Goal: Information Seeking & Learning: Learn about a topic

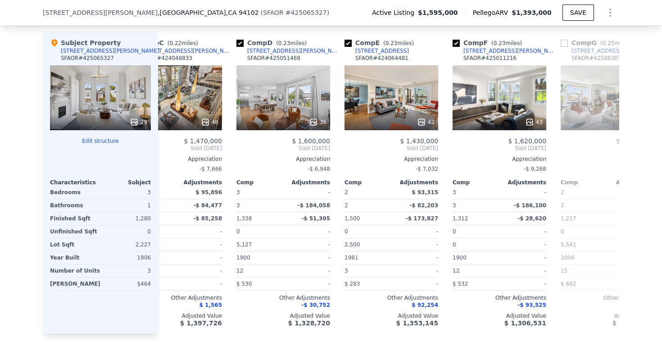
scroll to position [0, 256]
click at [428, 192] on span "$ 93,315" at bounding box center [425, 192] width 27 height 6
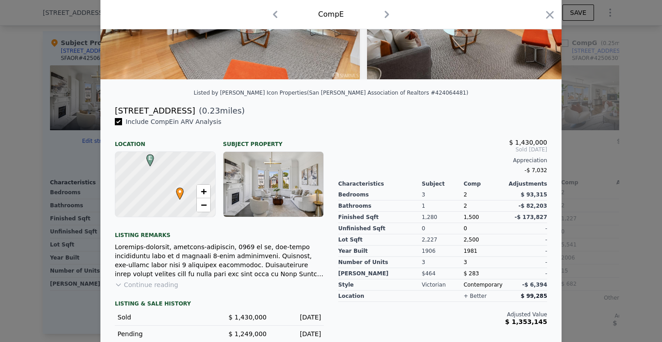
scroll to position [153, 0]
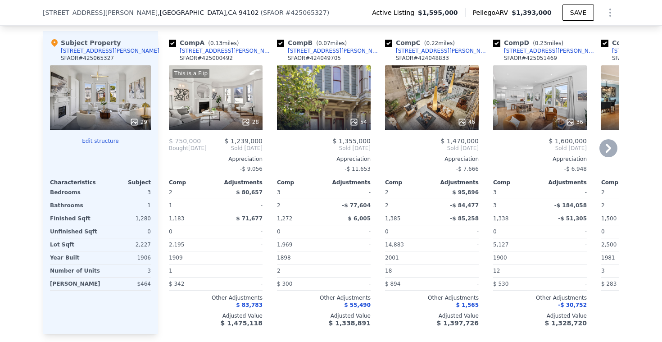
click at [202, 50] on div "[STREET_ADDRESS][PERSON_NAME]" at bounding box center [227, 50] width 94 height 7
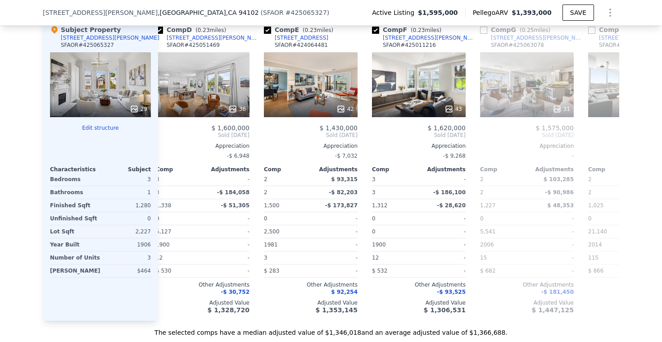
scroll to position [0, 338]
click at [448, 293] on span "-$ 93,525" at bounding box center [450, 291] width 29 height 6
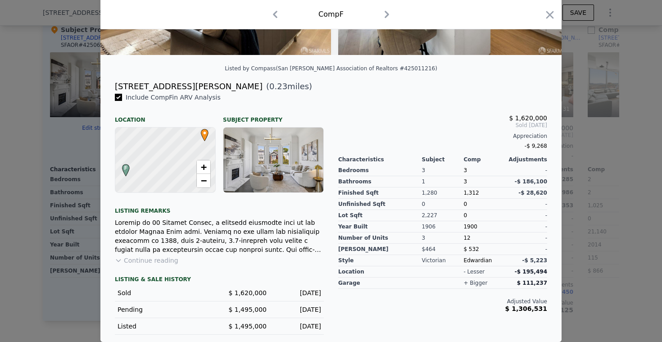
scroll to position [176, 0]
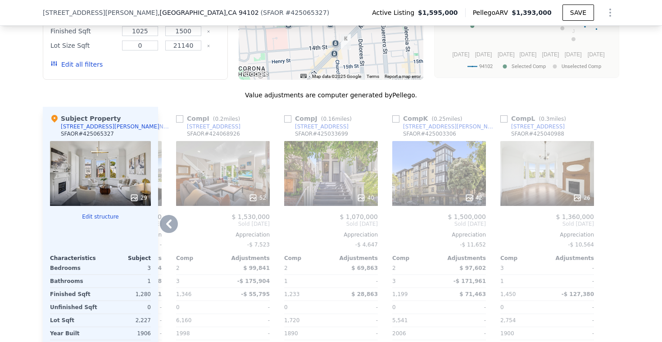
scroll to position [867, 0]
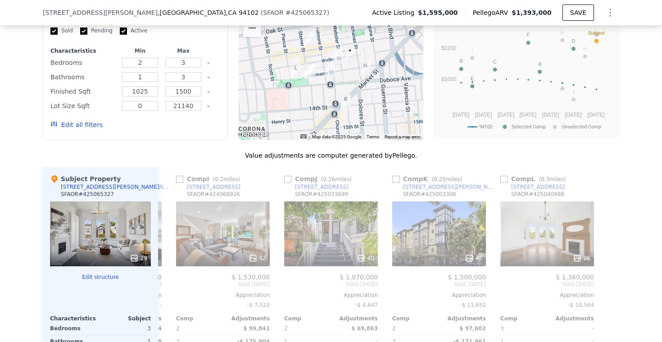
click at [234, 158] on div "Value adjustments are computer generated by Pellego ." at bounding box center [331, 155] width 576 height 9
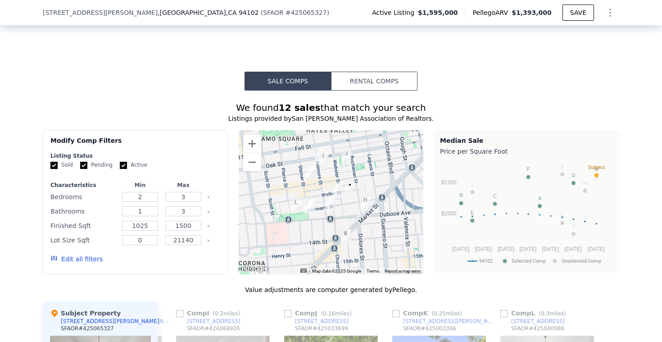
scroll to position [738, 0]
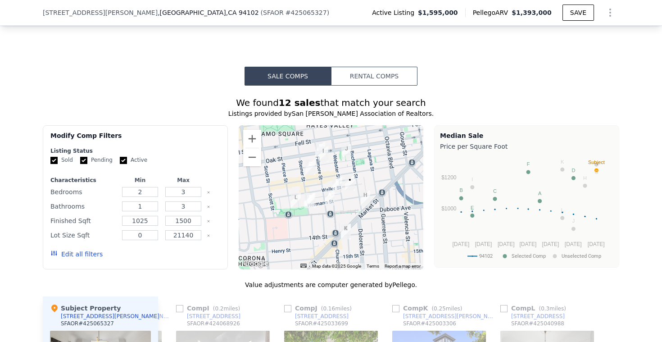
click at [358, 78] on button "Rental Comps" at bounding box center [374, 76] width 86 height 19
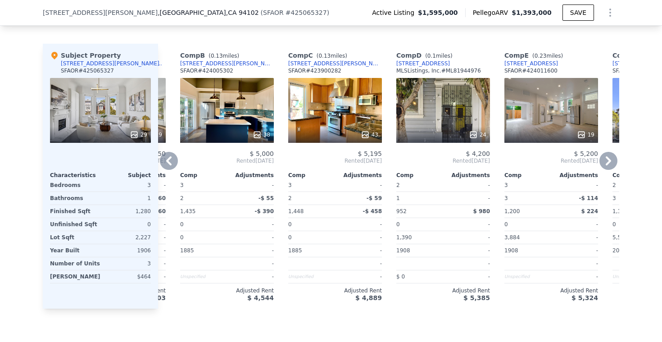
scroll to position [0, 75]
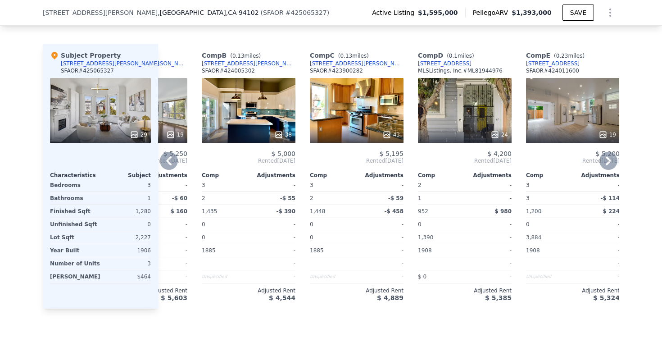
click at [219, 64] on div "217 Webster St" at bounding box center [249, 63] width 94 height 7
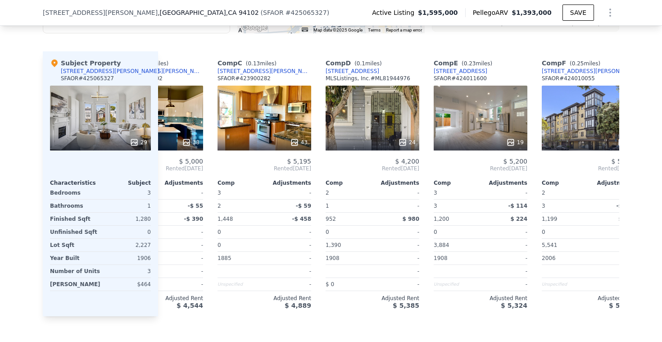
scroll to position [0, 173]
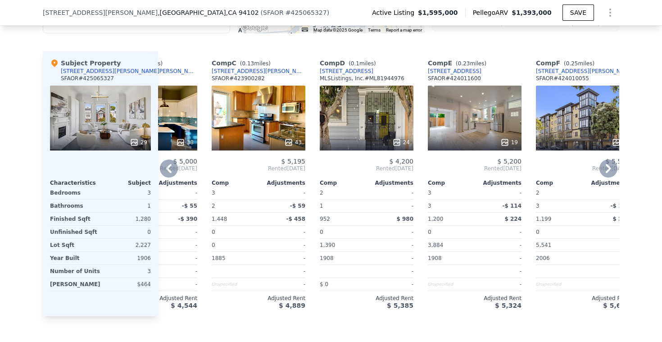
click at [333, 69] on div "[STREET_ADDRESS]" at bounding box center [347, 71] width 54 height 7
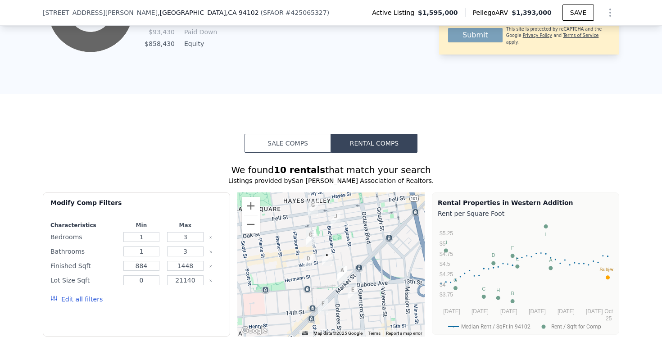
scroll to position [689, 0]
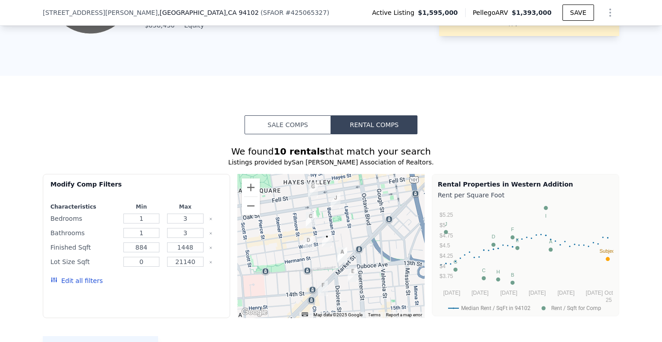
click at [278, 123] on button "Sale Comps" at bounding box center [287, 124] width 86 height 19
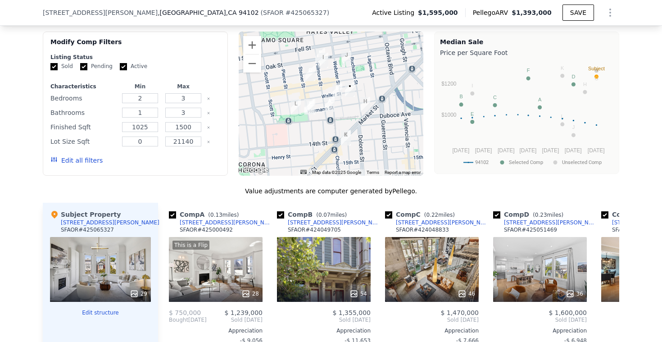
scroll to position [836, 0]
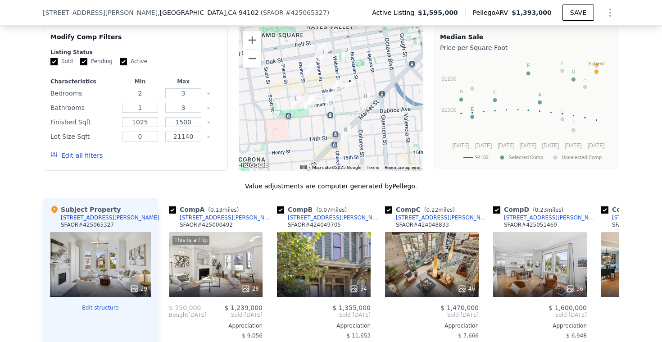
click at [152, 93] on input "2" at bounding box center [140, 93] width 36 height 10
type input "3"
click at [149, 106] on input "1" at bounding box center [140, 108] width 36 height 10
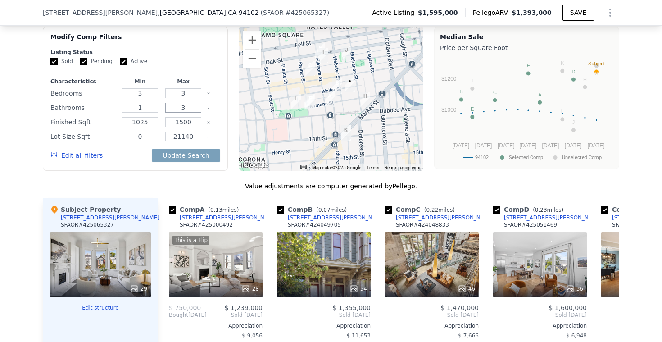
click at [190, 106] on input "3" at bounding box center [183, 108] width 36 height 10
type input "2"
click at [149, 124] on input "1025" at bounding box center [140, 122] width 36 height 10
click at [173, 155] on button "Update Search" at bounding box center [186, 155] width 68 height 13
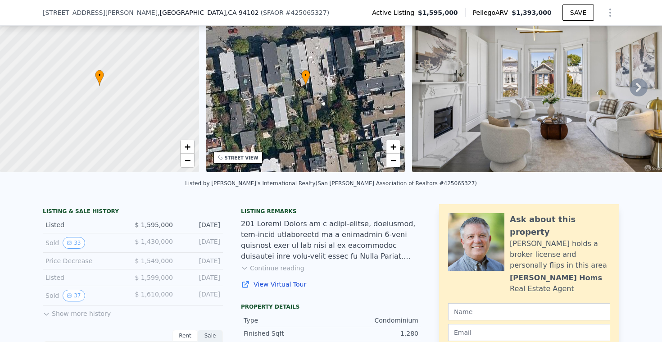
scroll to position [265, 0]
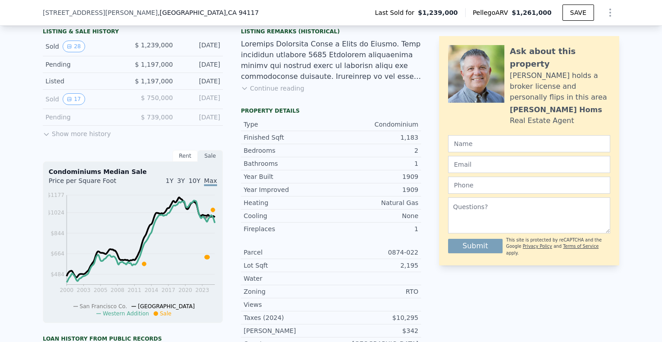
scroll to position [240, 0]
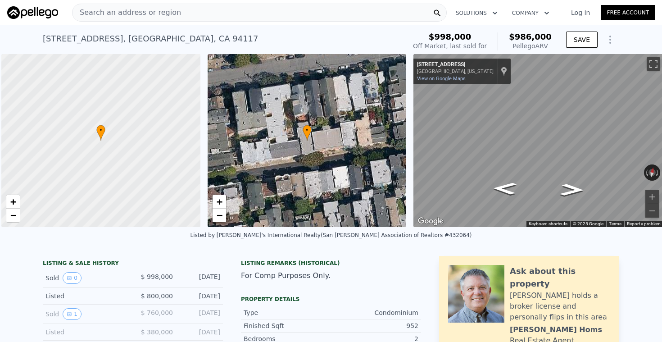
scroll to position [0, 4]
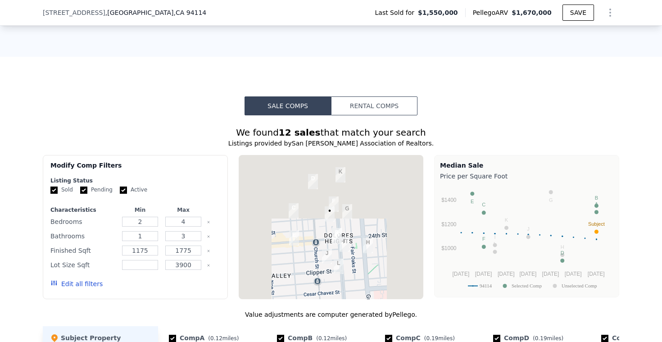
scroll to position [243, 0]
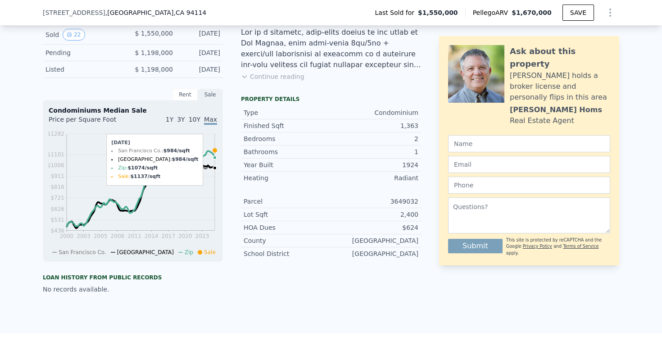
click at [215, 158] on circle at bounding box center [215, 158] width 4 height 4
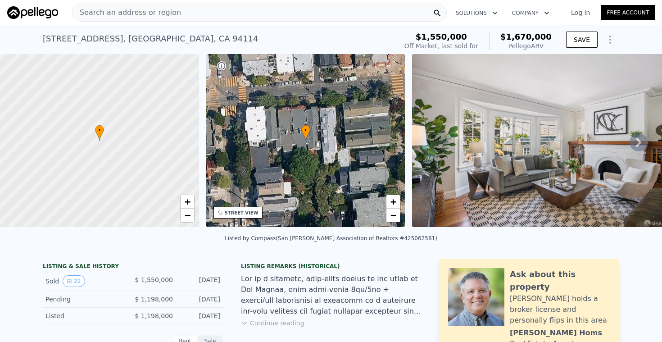
scroll to position [0, 0]
click at [386, 13] on div "Search an address or region" at bounding box center [259, 13] width 374 height 18
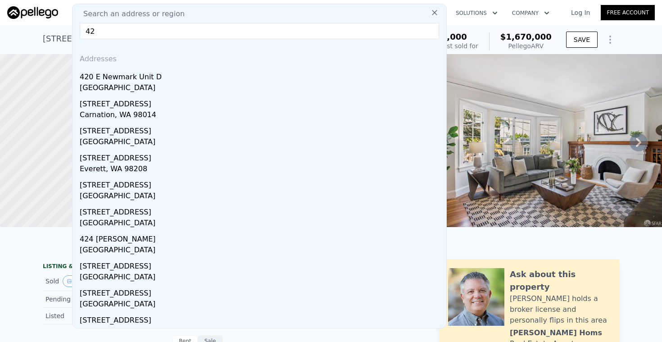
type input "4"
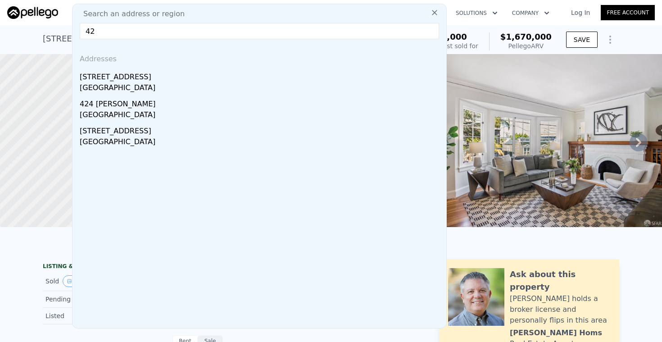
type input "4"
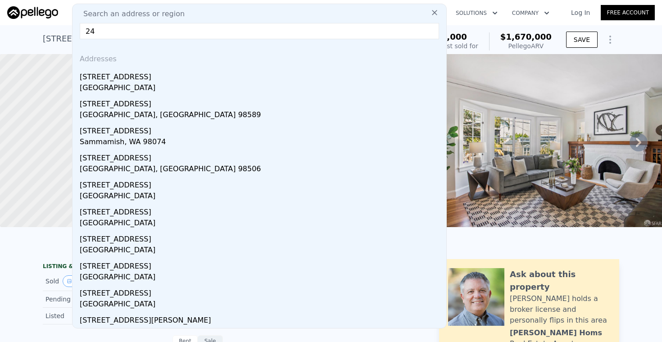
type input "2"
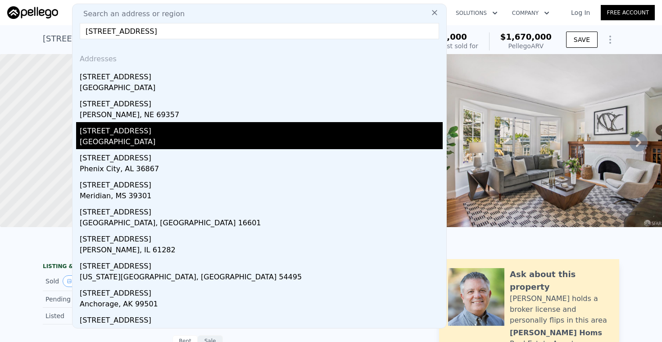
type input "1421 17th ave"
click at [153, 140] on div "San Francisco, CA 94122" at bounding box center [261, 142] width 363 height 13
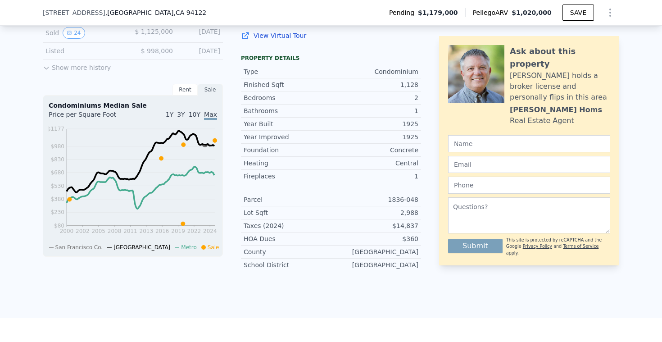
scroll to position [301, 0]
click at [180, 88] on div "Rent" at bounding box center [184, 89] width 25 height 12
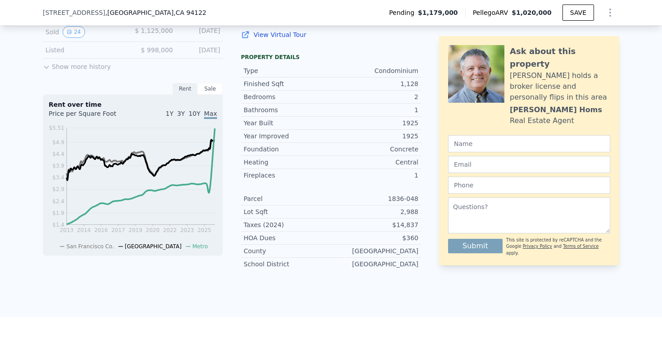
click at [210, 86] on div "Sale" at bounding box center [210, 89] width 25 height 12
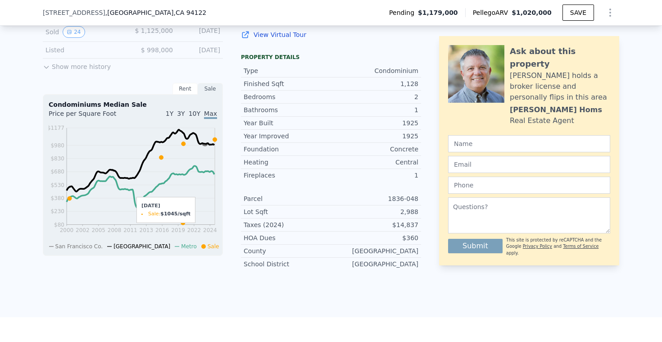
click at [215, 173] on icon "2000 2002 2005 2008 2011 2013 2016 2019 2022 2024 $80 $230 $380 $530 $680 $830 …" at bounding box center [133, 186] width 168 height 126
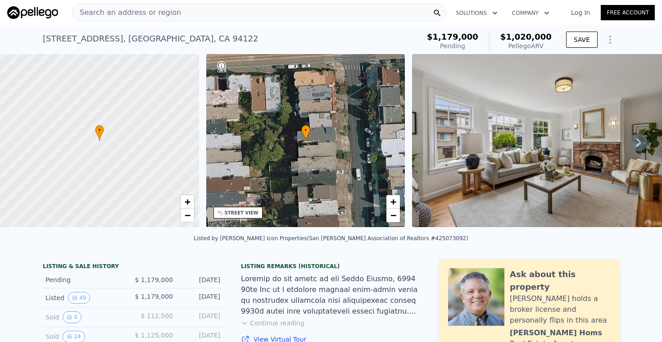
scroll to position [0, 0]
click at [125, 14] on span "Search an address or region" at bounding box center [126, 12] width 108 height 11
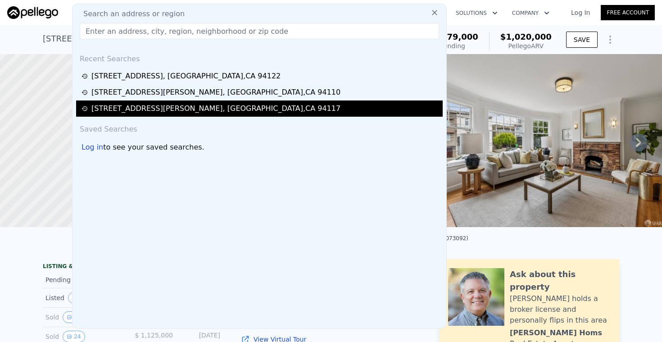
click at [150, 105] on div "47 Scott St , San Francisco , CA 94117" at bounding box center [215, 108] width 249 height 11
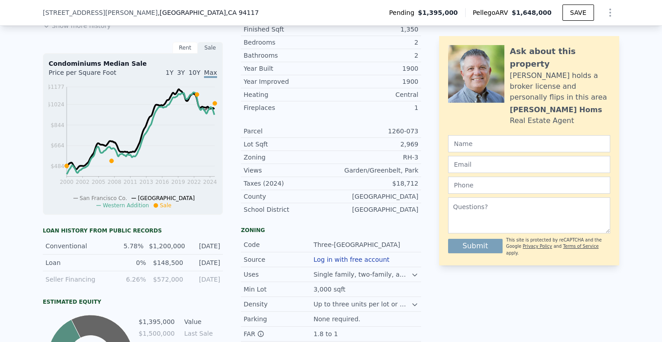
scroll to position [359, 0]
